Goal: Task Accomplishment & Management: Manage account settings

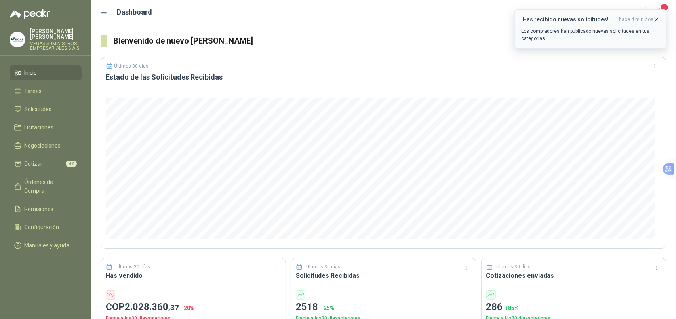
click at [656, 18] on icon "button" at bounding box center [656, 19] width 3 height 3
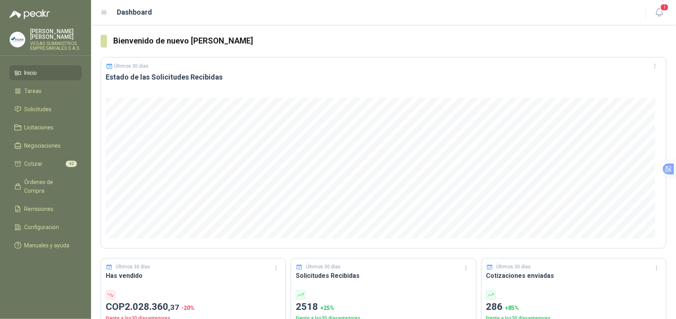
click at [659, 10] on icon "button" at bounding box center [660, 13] width 10 height 10
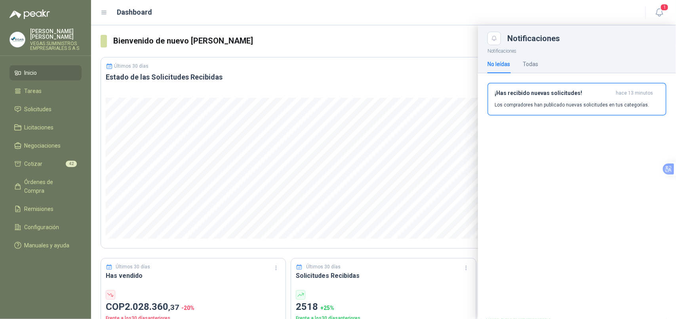
click at [603, 95] on h3 "¡Has recibido nuevas solicitudes!" at bounding box center [554, 93] width 118 height 7
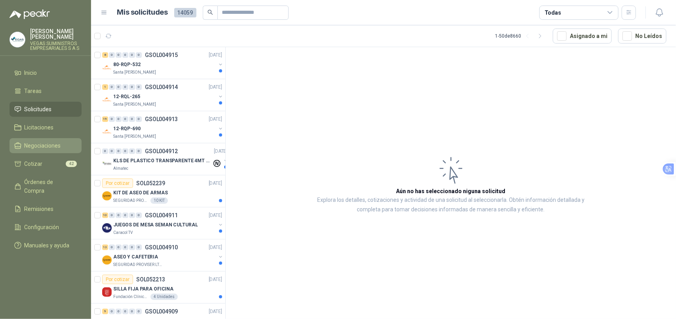
click at [45, 141] on span "Negociaciones" at bounding box center [43, 145] width 36 height 9
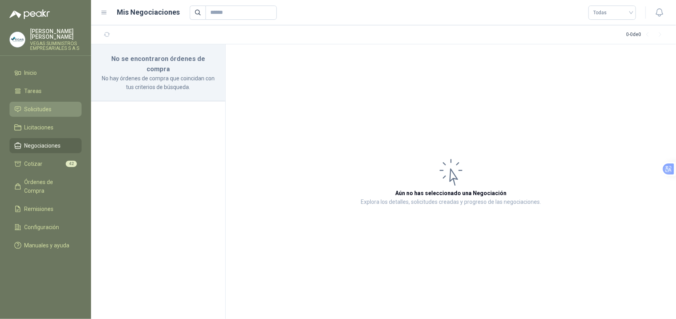
click at [52, 105] on span "Solicitudes" at bounding box center [38, 109] width 27 height 9
